Goal: Information Seeking & Learning: Understand process/instructions

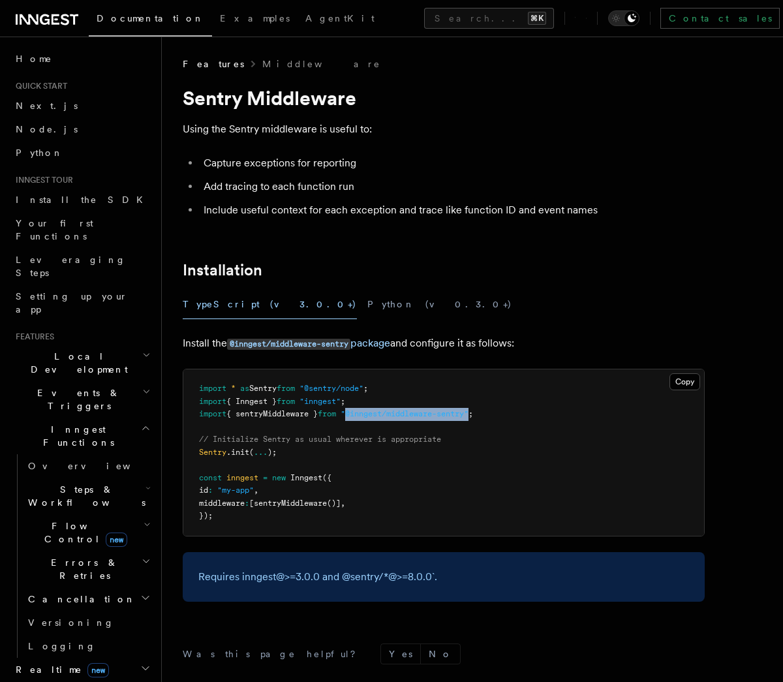
drag, startPoint x: 358, startPoint y: 413, endPoint x: 484, endPoint y: 415, distance: 126.6
click at [469, 415] on span ""@inngest/middleware-sentry"" at bounding box center [405, 413] width 128 height 9
copy span "@inngest/middleware-sentry""
click at [379, 408] on pre "import * as Sentry from "@sentry/node" ; import { Inngest } from "inngest" ; im…" at bounding box center [443, 452] width 521 height 166
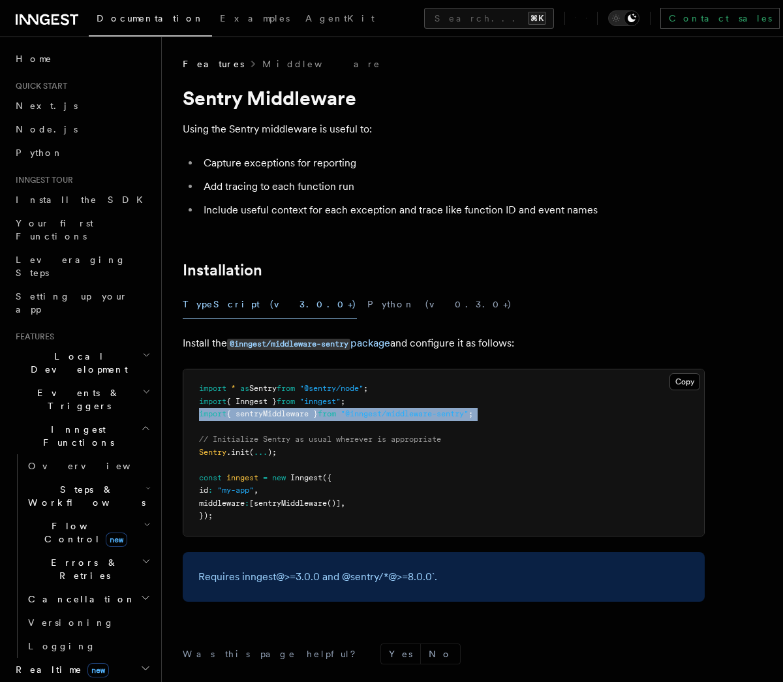
click at [379, 408] on pre "import * as Sentry from "@sentry/node" ; import { Inngest } from "inngest" ; im…" at bounding box center [443, 452] width 521 height 166
copy code "import { sentryMiddleware } from "@inngest/middleware-sentry" ;"
click at [228, 501] on span "middleware" at bounding box center [222, 503] width 46 height 9
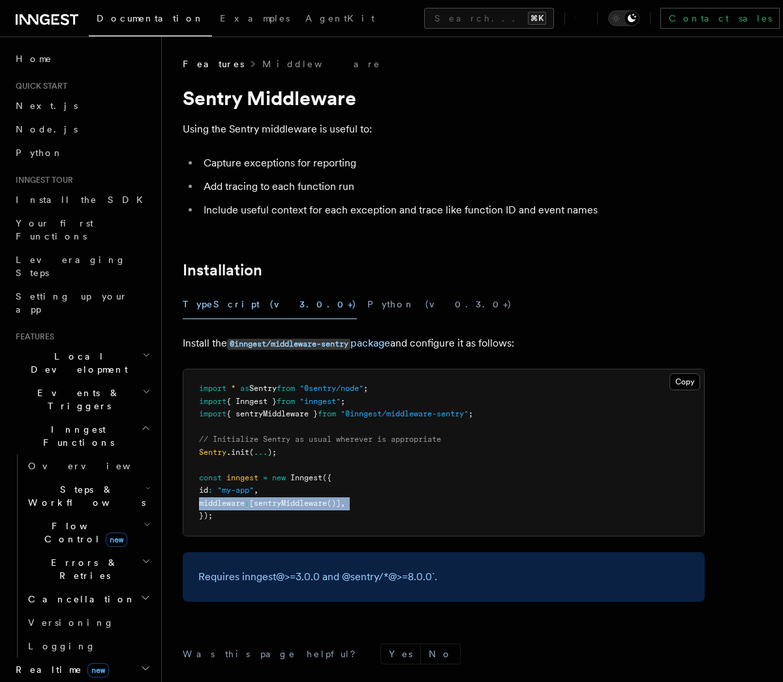
click at [228, 501] on span "middleware" at bounding box center [222, 503] width 46 height 9
copy code "middleware : [ sentryMiddleware ()] ,"
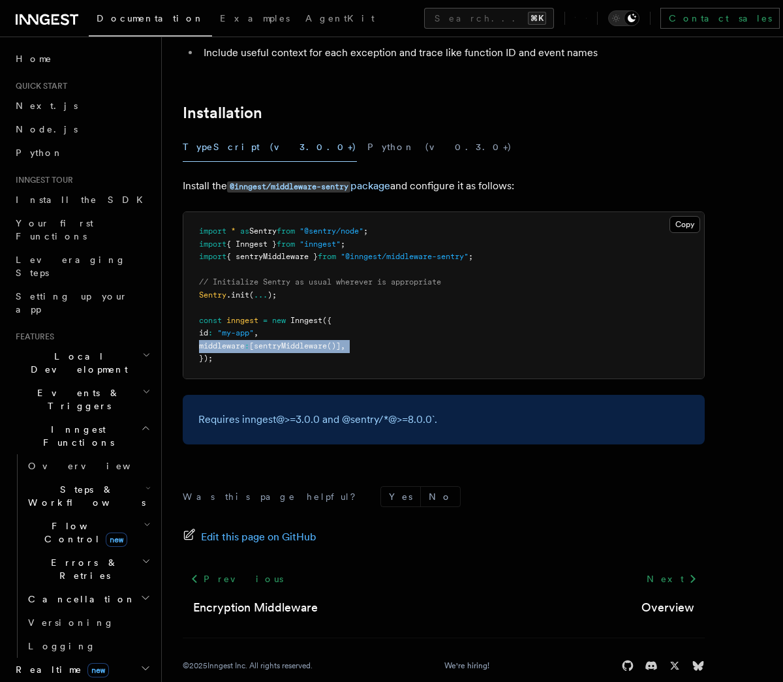
scroll to position [148, 0]
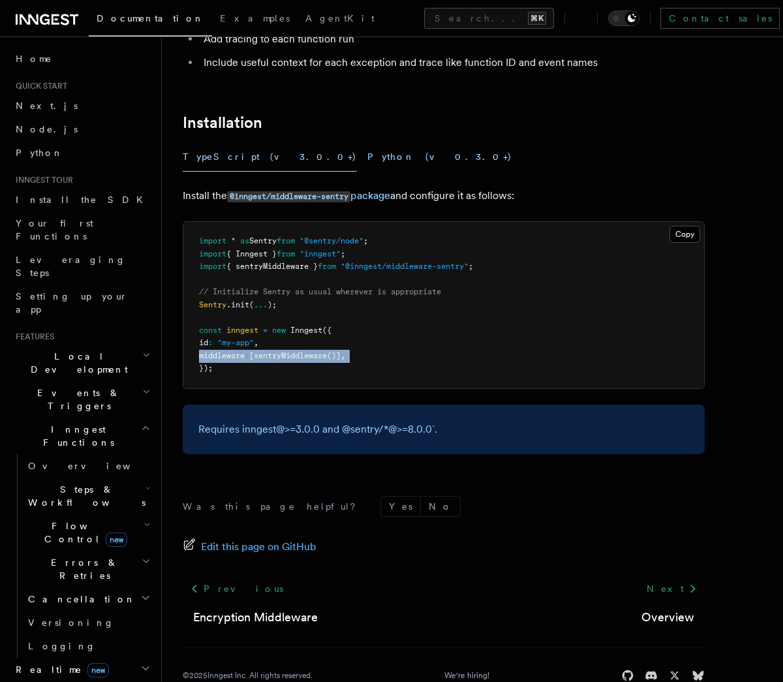
click at [367, 158] on button "Python (v0.3.0+)" at bounding box center [439, 156] width 145 height 29
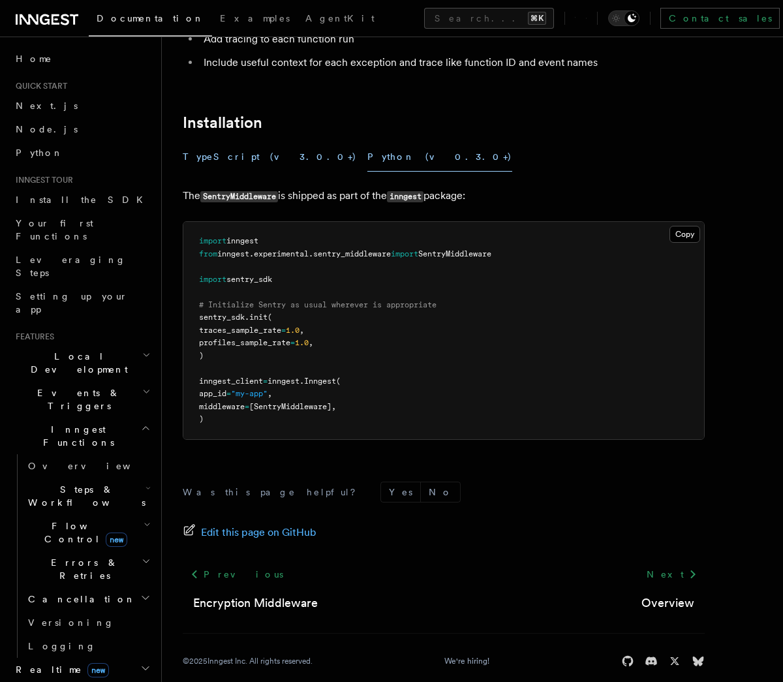
click at [214, 160] on button "TypeScript (v3.0.0+)" at bounding box center [270, 156] width 174 height 29
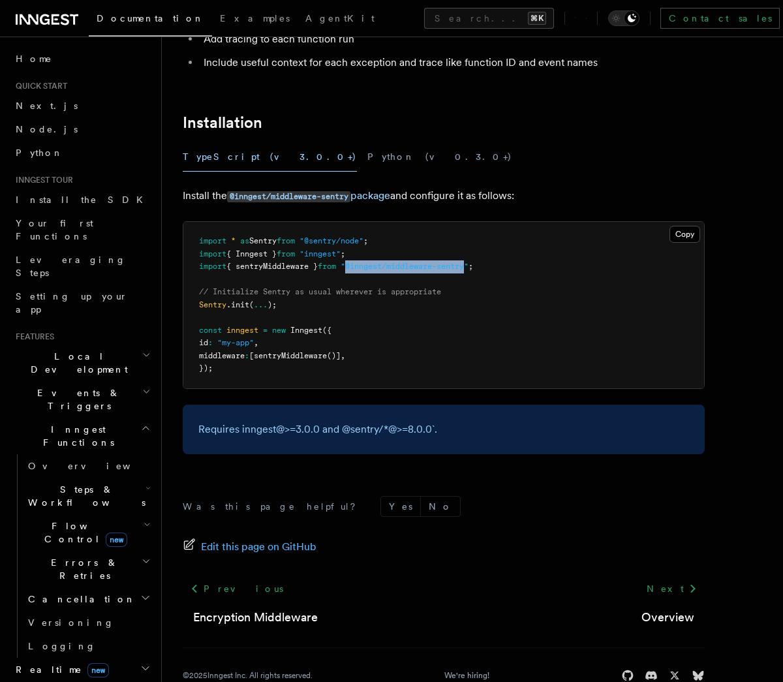
drag, startPoint x: 360, startPoint y: 264, endPoint x: 481, endPoint y: 268, distance: 120.8
click at [469, 268] on span ""@inngest/middleware-sentry"" at bounding box center [405, 266] width 128 height 9
copy span "@inngest/middleware-sentry"
